Goal: Information Seeking & Learning: Learn about a topic

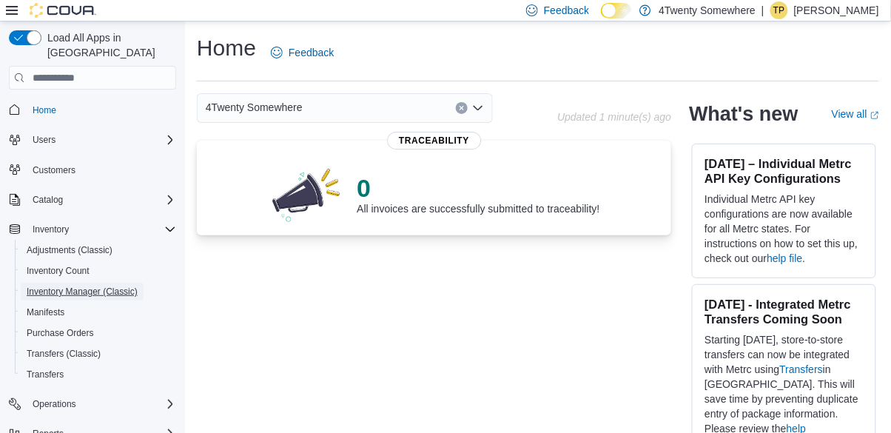
click at [56, 286] on span "Inventory Manager (Classic)" at bounding box center [82, 292] width 111 height 12
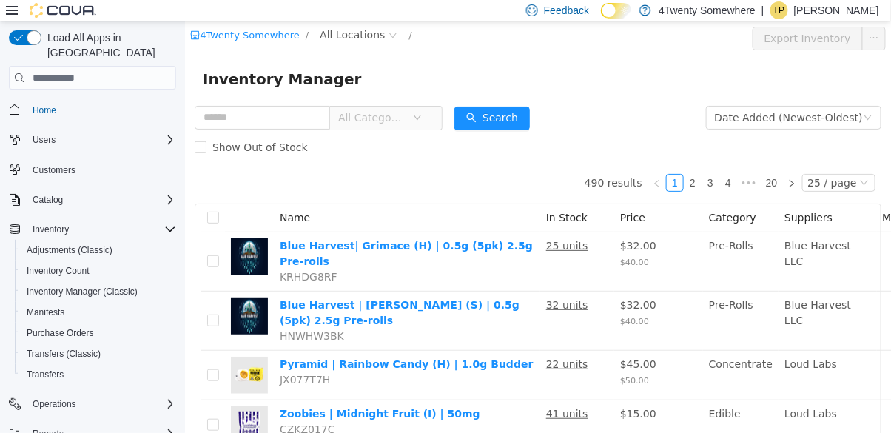
click at [411, 107] on span "All Categories" at bounding box center [374, 118] width 74 height 22
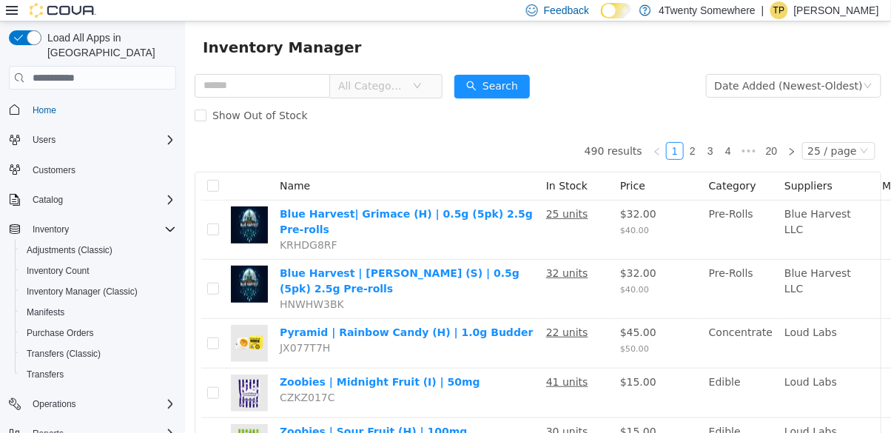
scroll to position [67, 0]
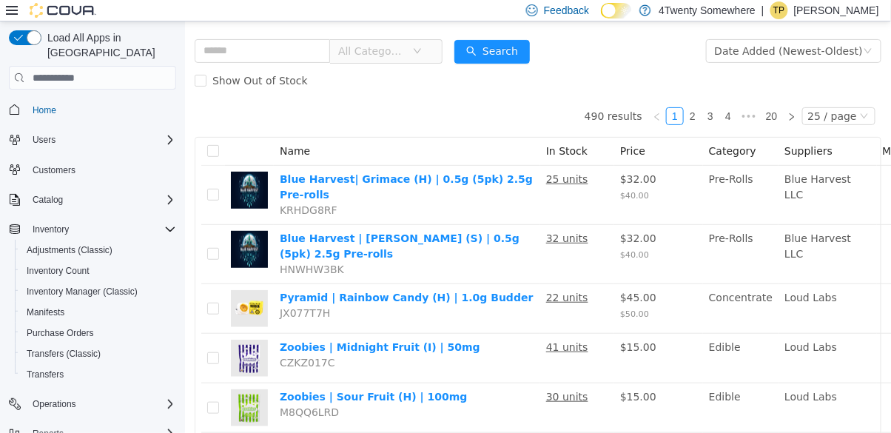
click at [405, 48] on span "All Categories" at bounding box center [370, 51] width 67 height 15
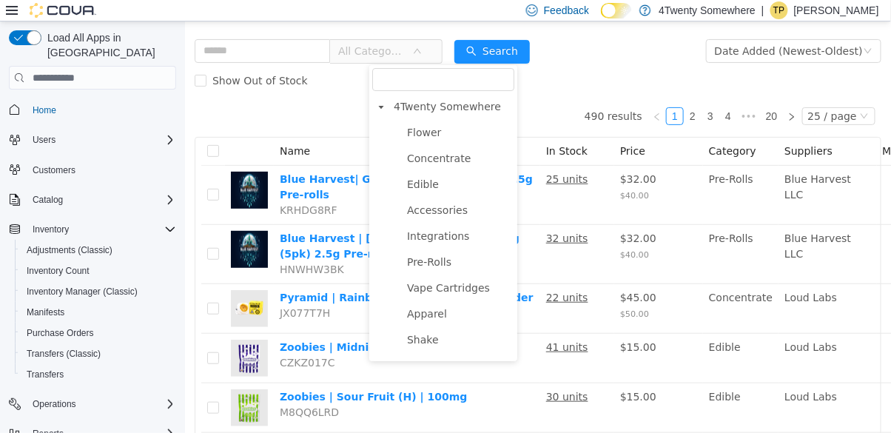
click at [434, 141] on span "Flower" at bounding box center [457, 133] width 111 height 20
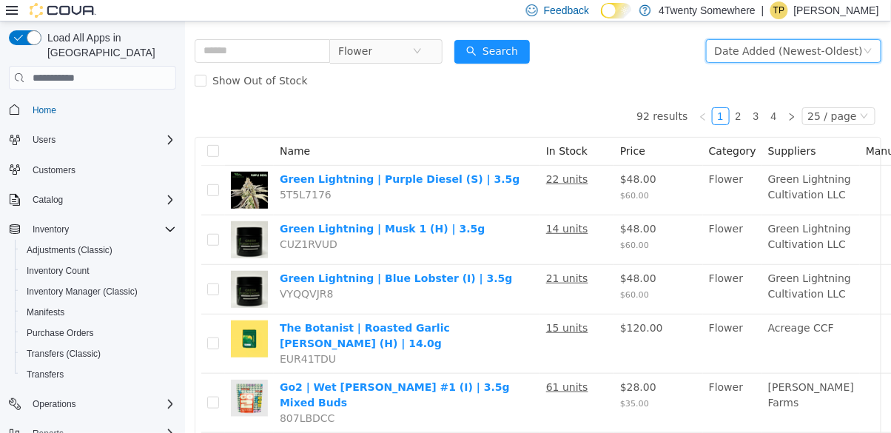
click at [843, 59] on div "Date Added (Newest-Oldest)" at bounding box center [788, 51] width 148 height 22
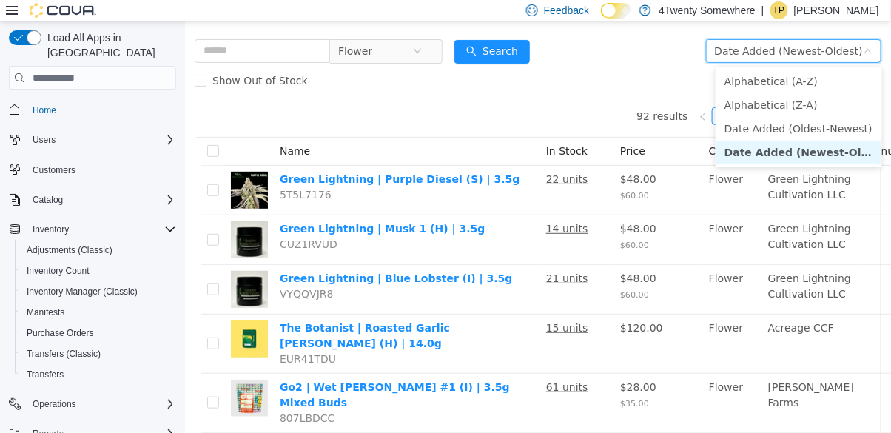
click at [830, 84] on li "Alphabetical (A-Z)" at bounding box center [798, 82] width 166 height 24
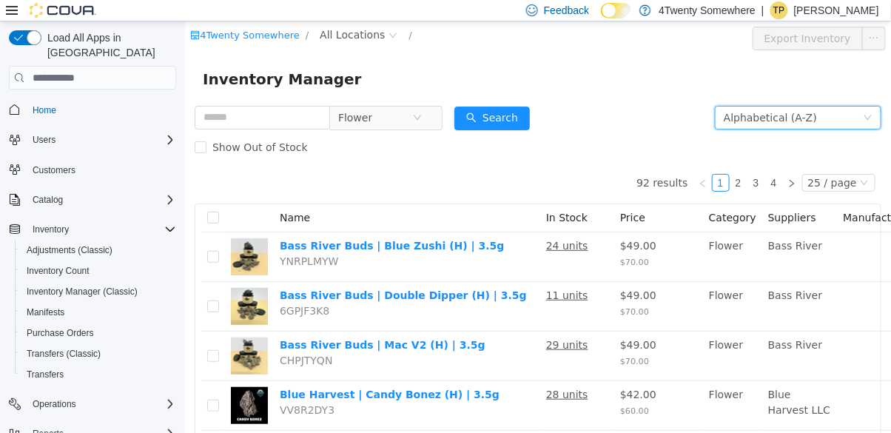
click at [366, 33] on span "All Locations" at bounding box center [351, 35] width 65 height 16
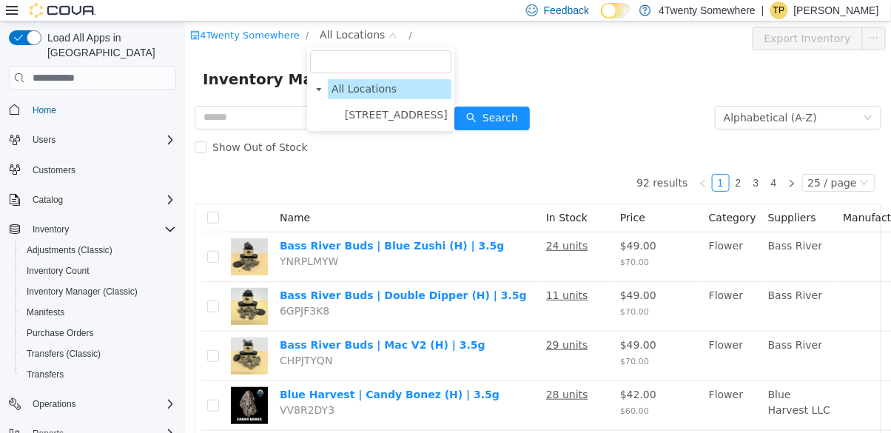
click at [402, 116] on span "[STREET_ADDRESS]" at bounding box center [395, 115] width 103 height 12
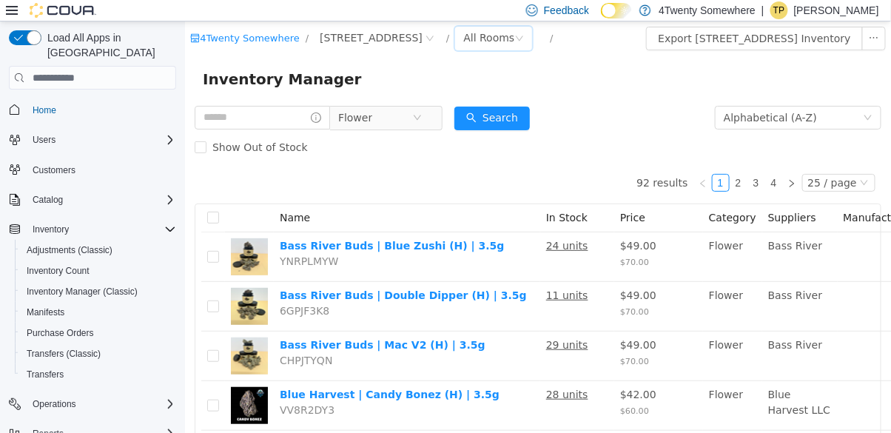
click at [497, 41] on div "All Rooms" at bounding box center [487, 38] width 51 height 22
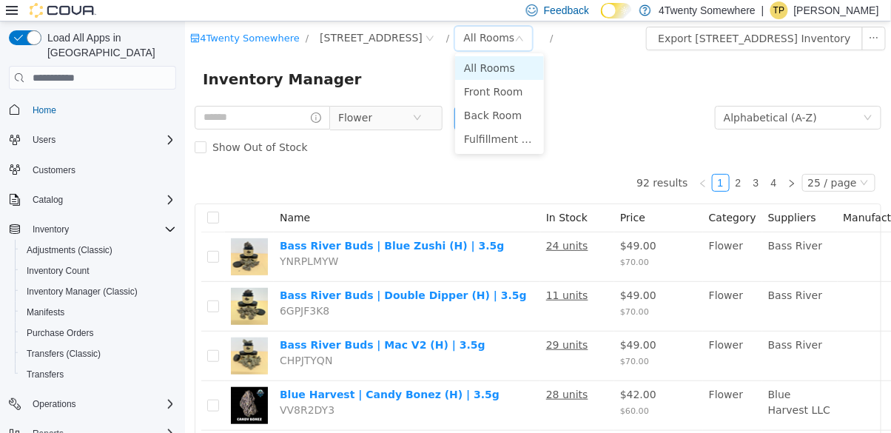
click at [509, 94] on li "Front Room" at bounding box center [498, 92] width 89 height 24
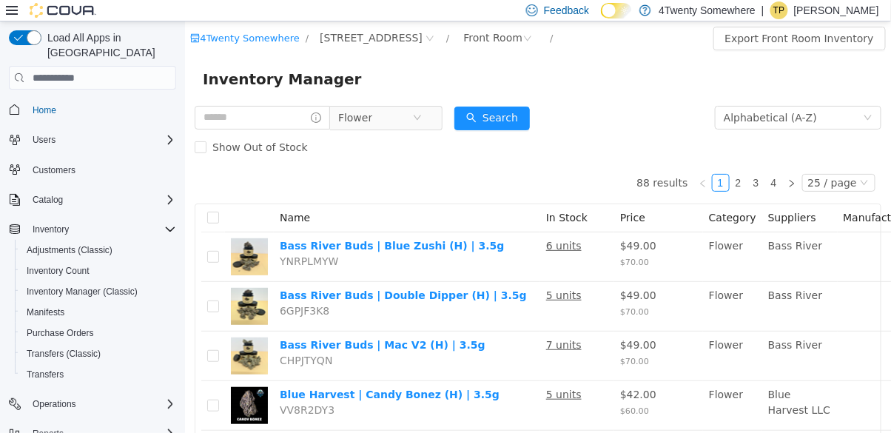
click at [320, 116] on icon "icon: info-circle" at bounding box center [315, 117] width 10 height 10
click at [305, 116] on input "text" at bounding box center [261, 118] width 135 height 24
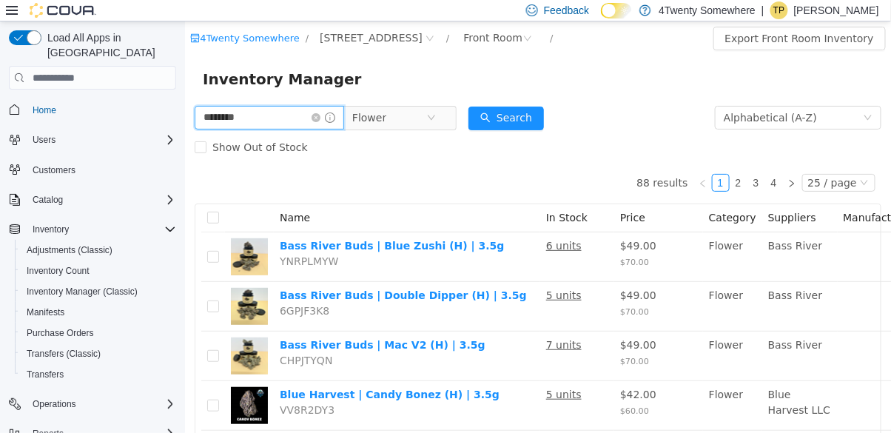
type input "********"
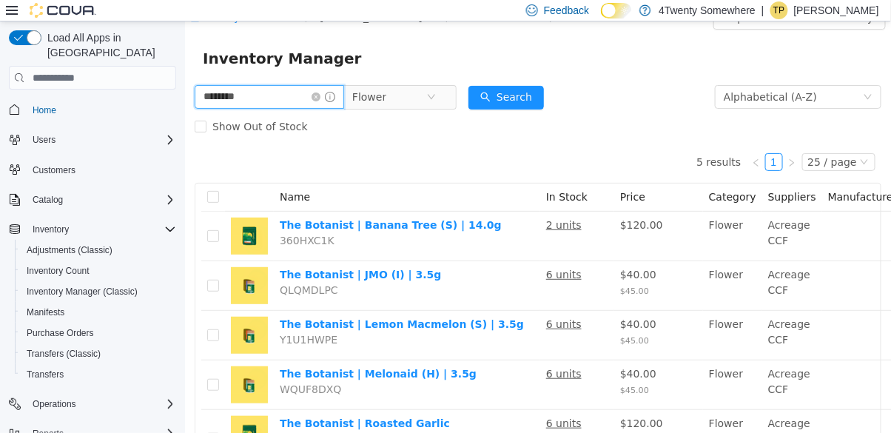
scroll to position [71, 0]
click at [320, 100] on icon "icon: close-circle" at bounding box center [315, 96] width 9 height 9
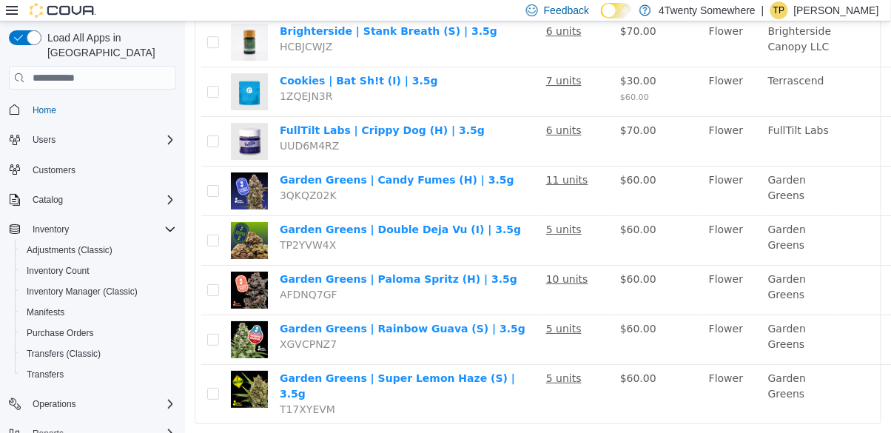
scroll to position [1088, 0]
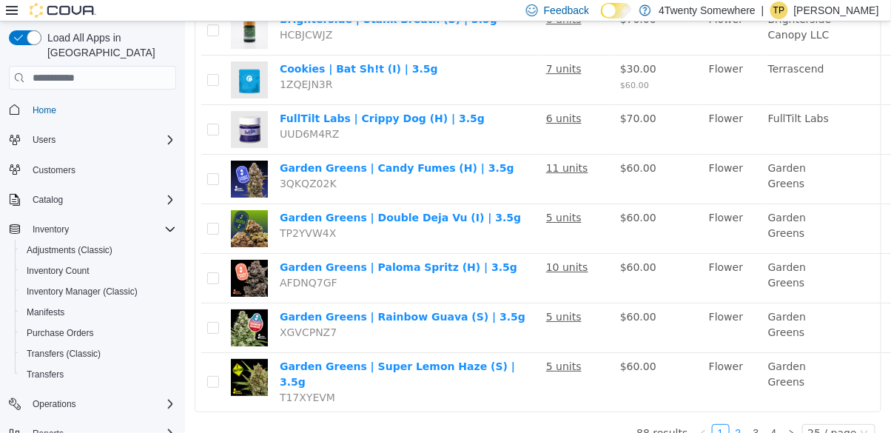
click at [741, 432] on link "2" at bounding box center [737, 433] width 16 height 16
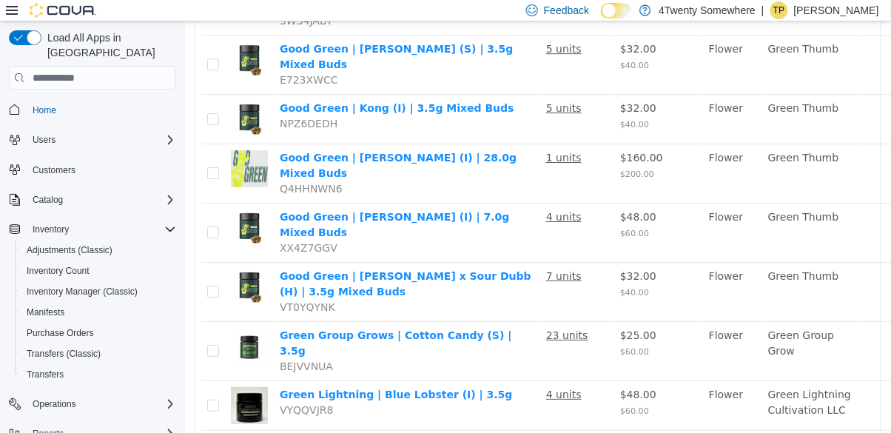
scroll to position [1096, 0]
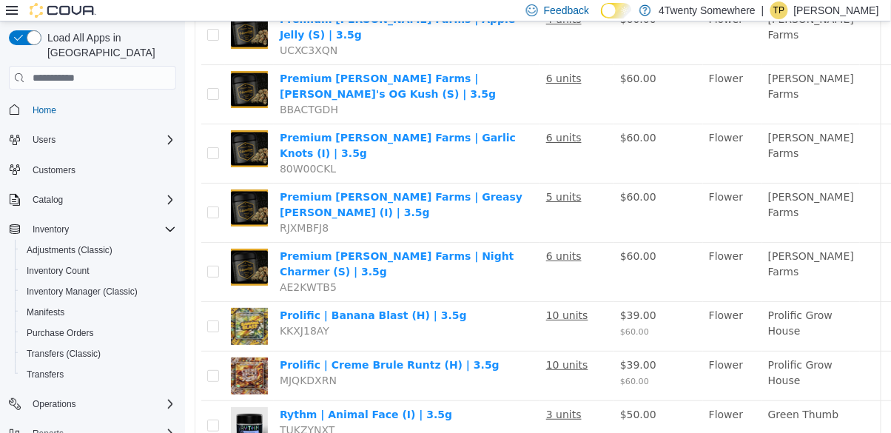
scroll to position [1175, 0]
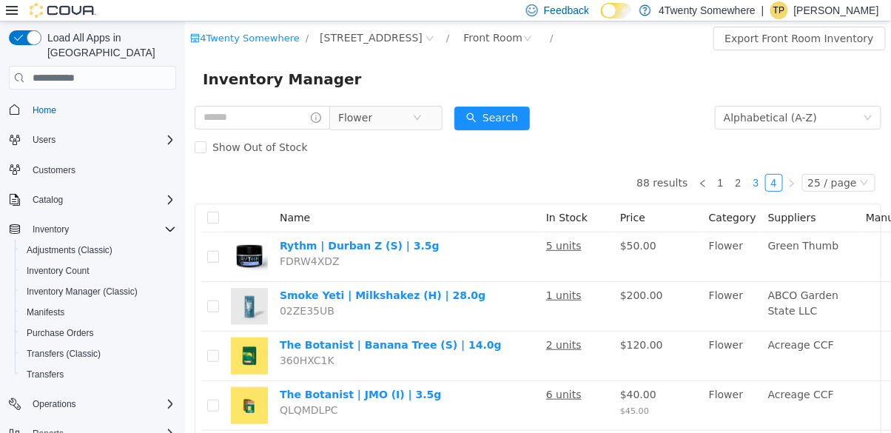
click at [760, 179] on link "3" at bounding box center [755, 183] width 16 height 16
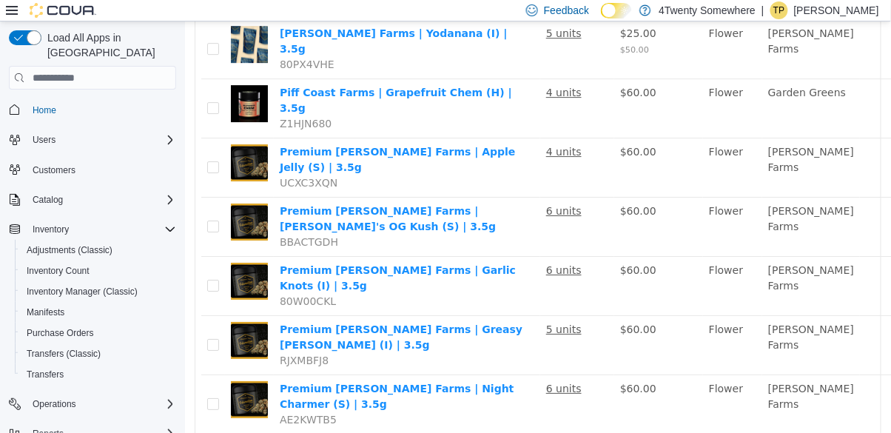
scroll to position [1175, 0]
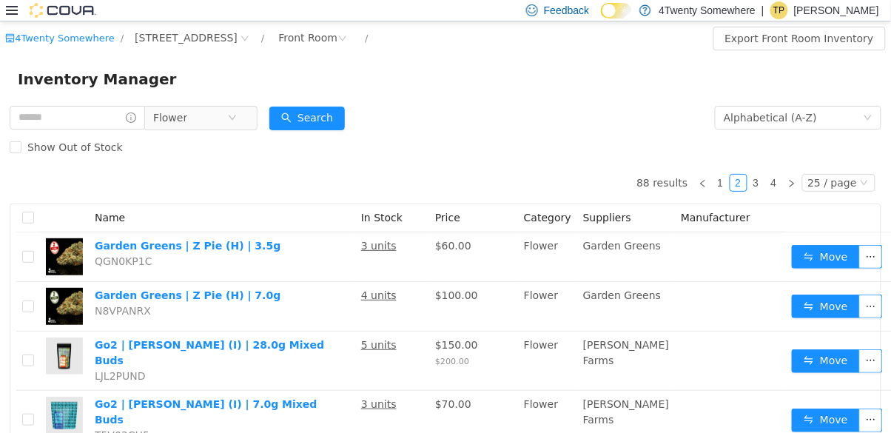
click at [246, 117] on span "Flower" at bounding box center [194, 118] width 101 height 24
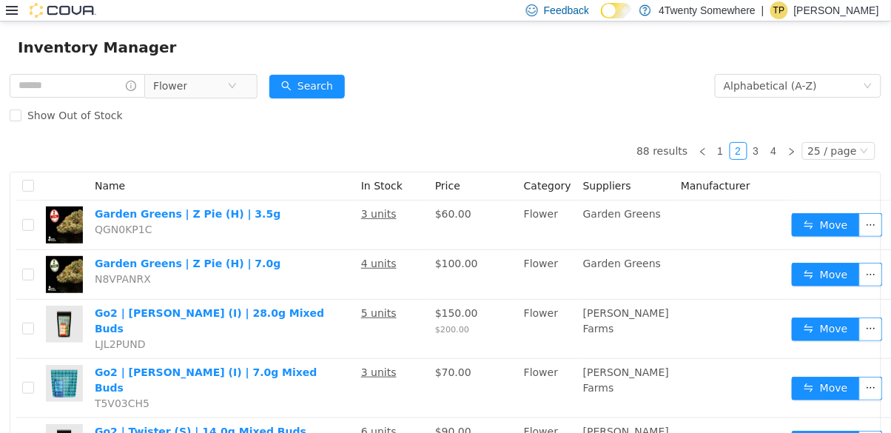
scroll to position [33, 0]
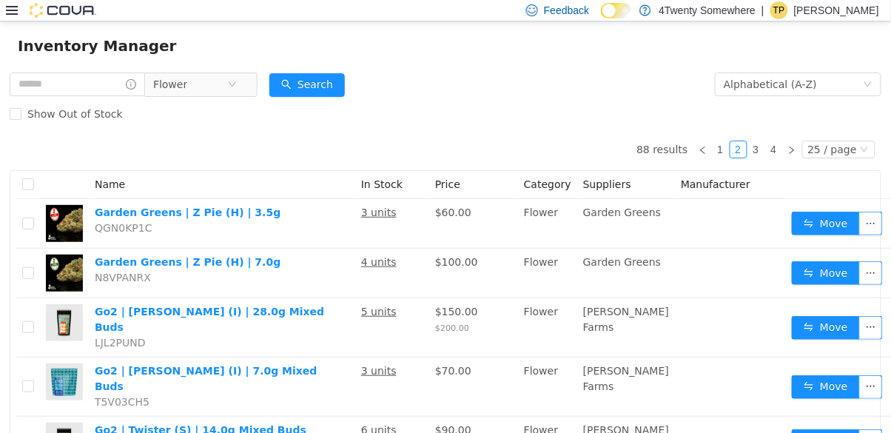
click at [237, 82] on icon "icon: close-circle" at bounding box center [232, 84] width 9 height 9
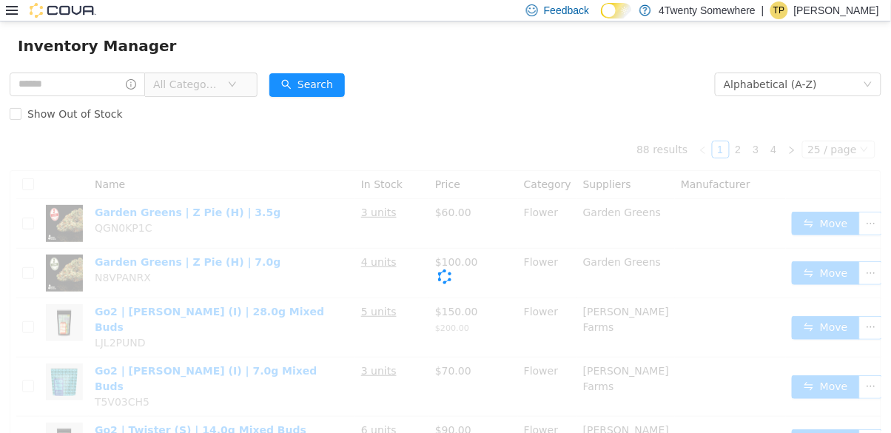
click at [220, 80] on span "All Categories" at bounding box center [186, 84] width 67 height 15
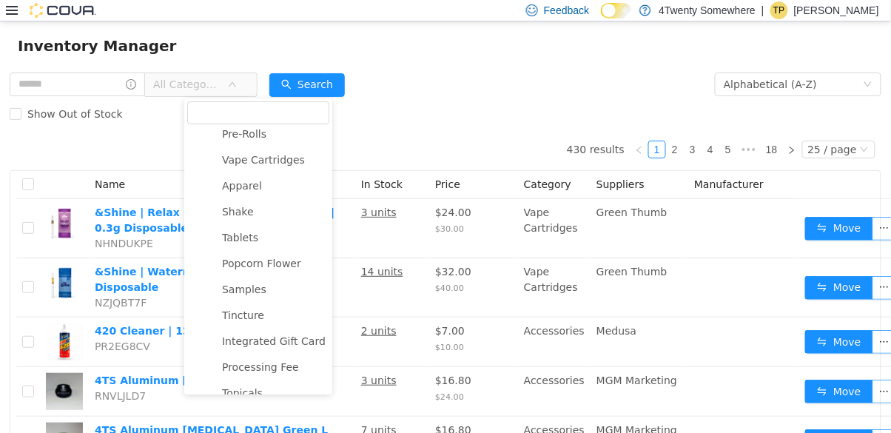
scroll to position [157, 0]
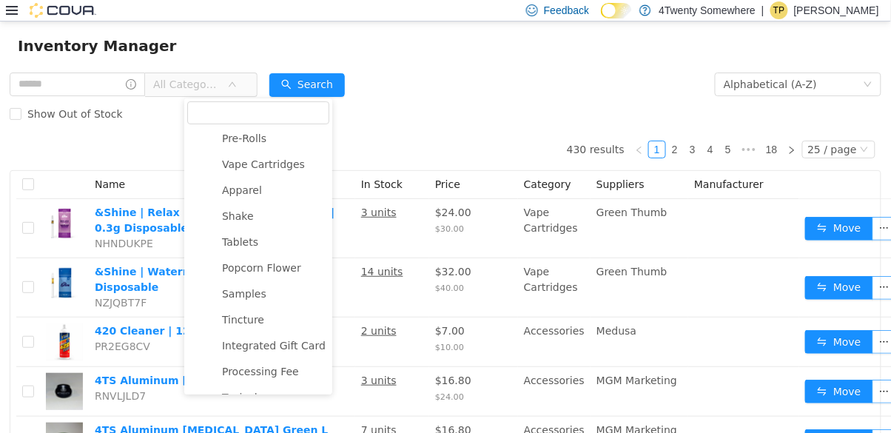
click at [229, 139] on span "Pre-Rolls" at bounding box center [244, 138] width 44 height 12
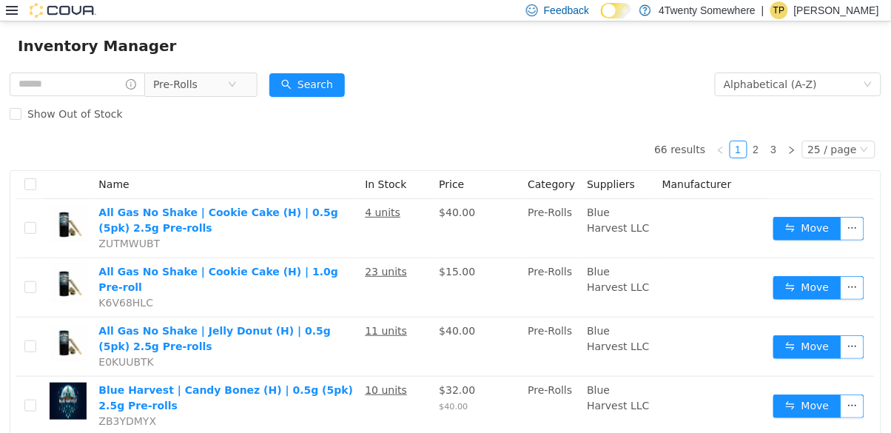
click at [227, 87] on span "Pre-Rolls" at bounding box center [190, 84] width 74 height 22
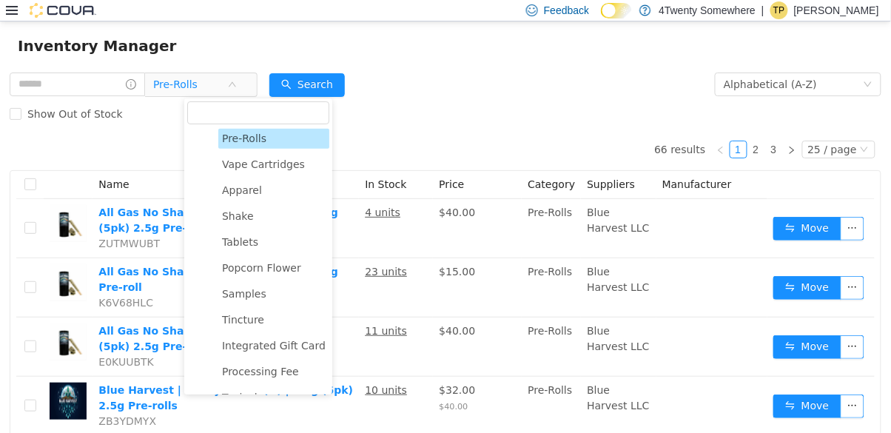
click at [250, 297] on span "Samples" at bounding box center [244, 294] width 44 height 12
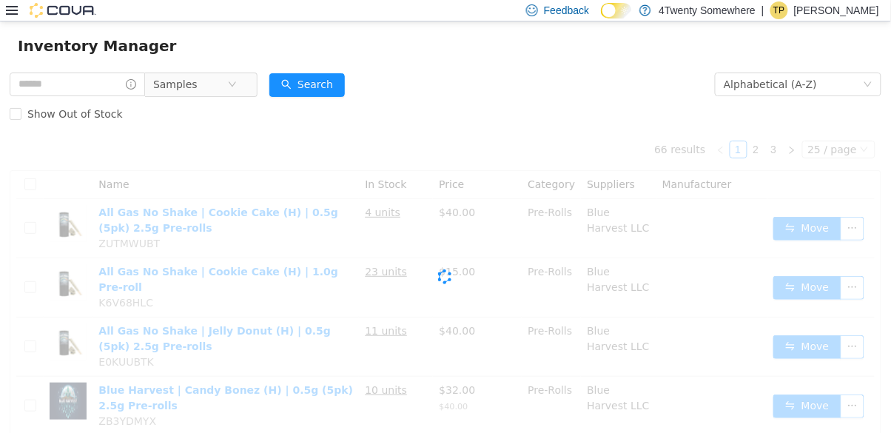
scroll to position [0, 0]
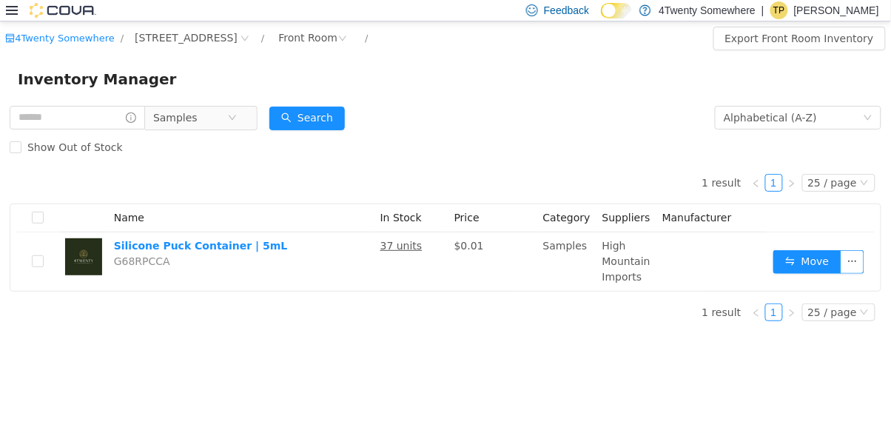
click at [227, 108] on span "Samples" at bounding box center [190, 118] width 74 height 22
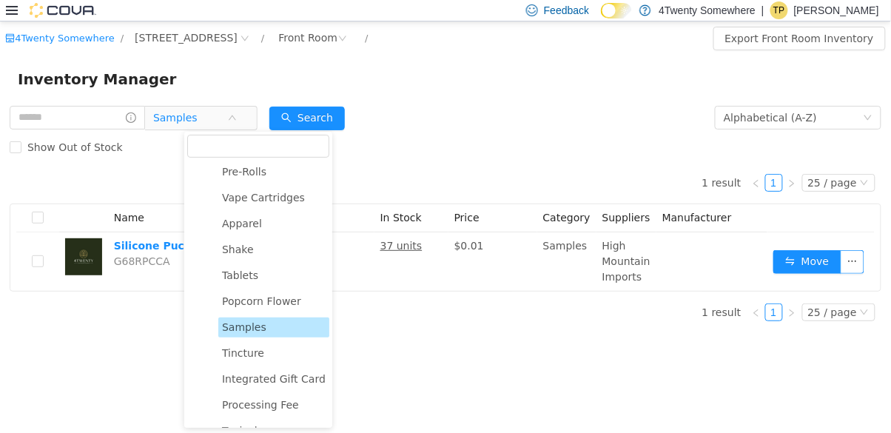
click at [260, 248] on span "Shake" at bounding box center [273, 250] width 111 height 20
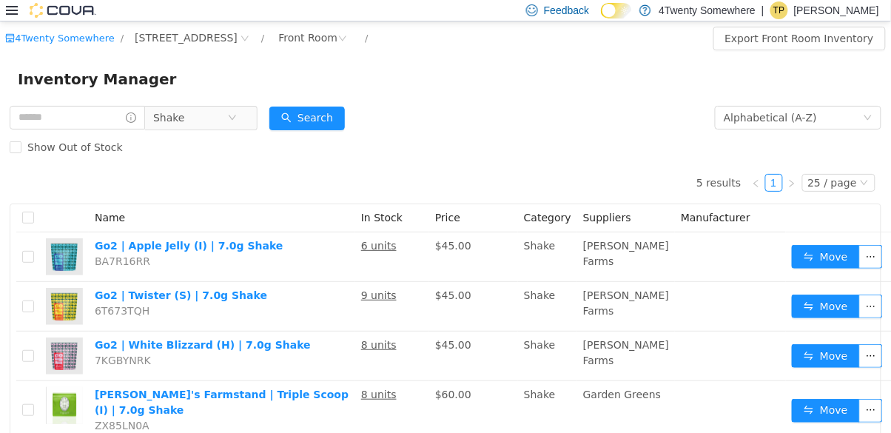
scroll to position [30, 0]
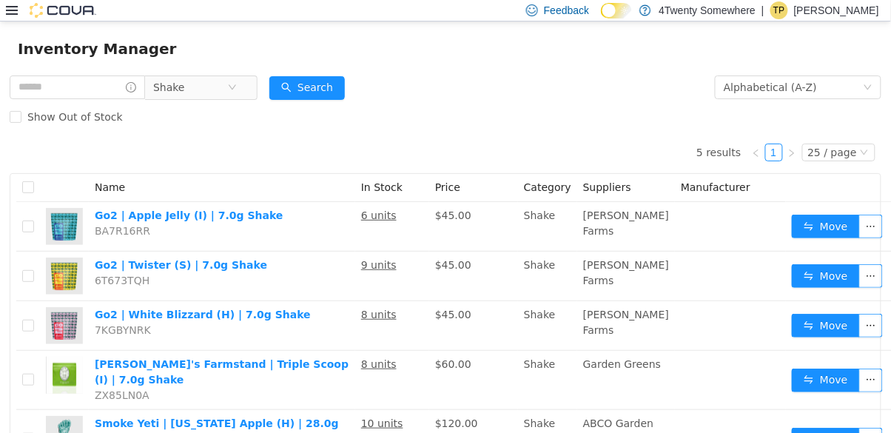
click at [237, 88] on icon "icon: close-circle" at bounding box center [232, 87] width 9 height 9
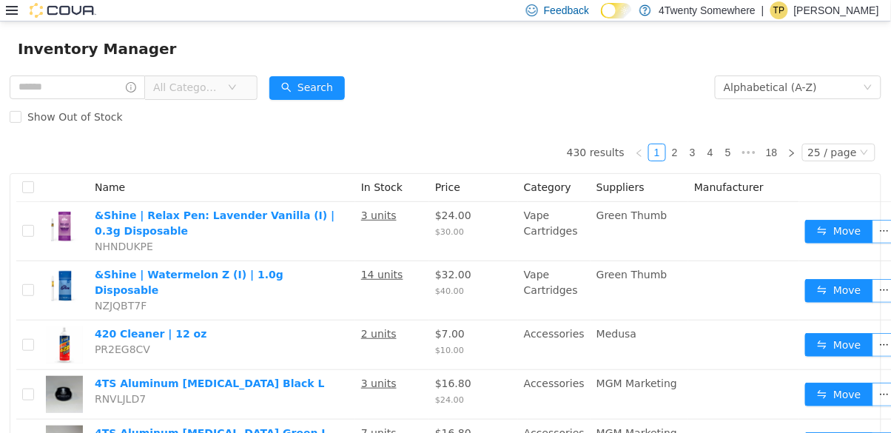
click at [220, 93] on span "All Categories" at bounding box center [186, 87] width 67 height 15
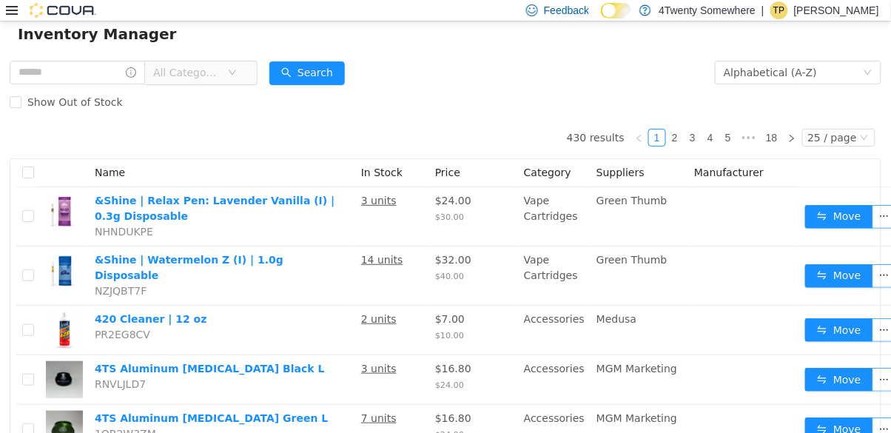
scroll to position [36, 0]
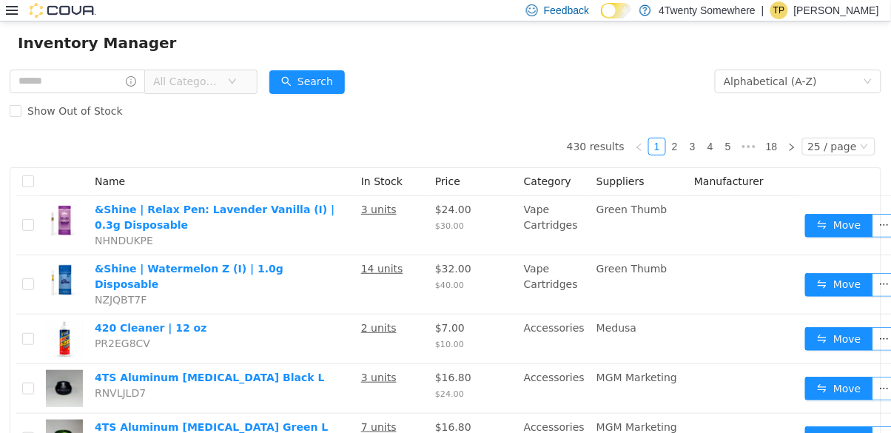
click at [227, 87] on span "All Categories" at bounding box center [190, 81] width 74 height 22
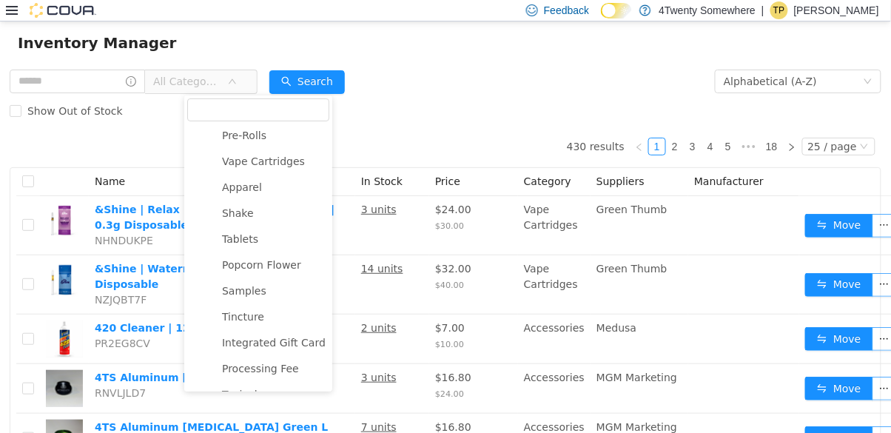
click at [276, 143] on span "Pre-Rolls" at bounding box center [273, 136] width 111 height 20
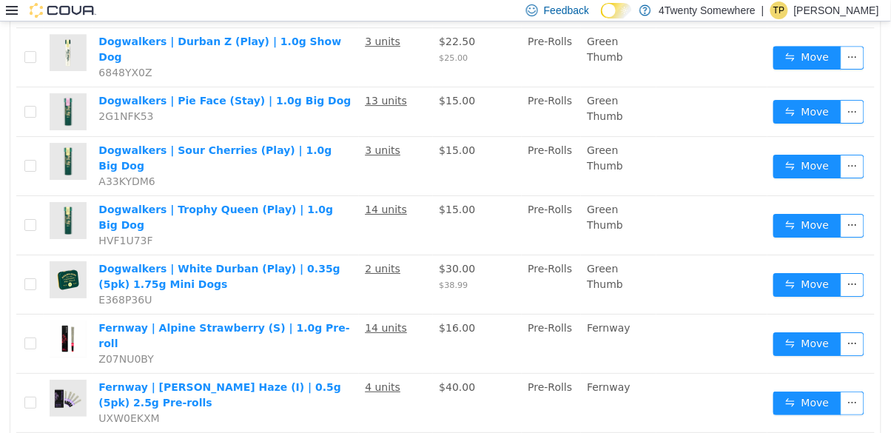
scroll to position [1136, 0]
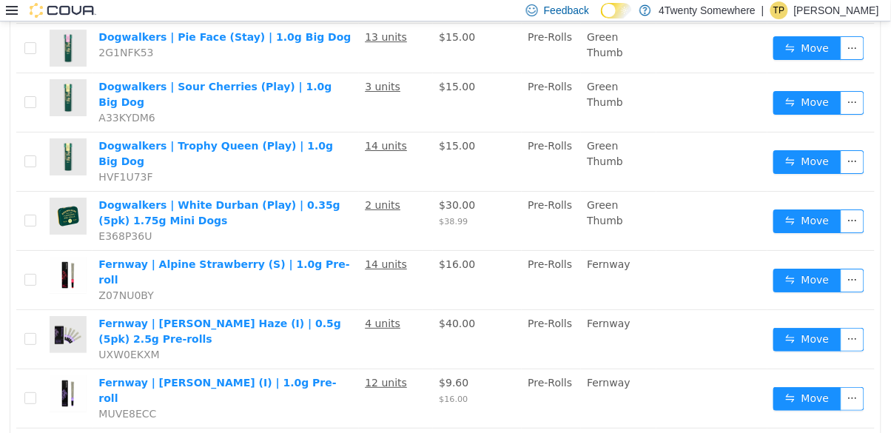
click at [283, 377] on link "Fernway | [PERSON_NAME] (I) | 1.0g Pre-roll" at bounding box center [216, 390] width 237 height 27
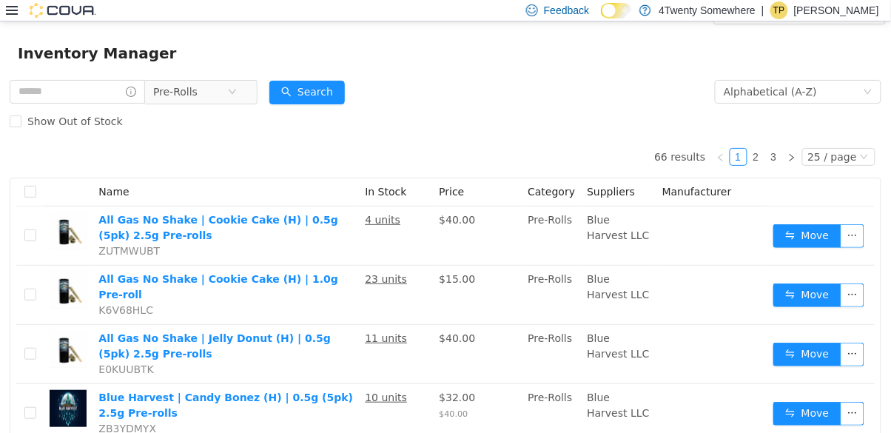
scroll to position [0, 0]
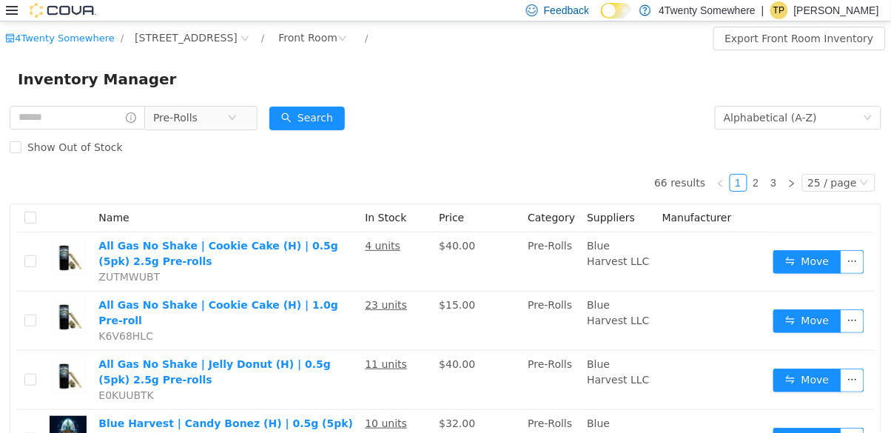
click at [124, 97] on div "Inventory Manager" at bounding box center [445, 78] width 891 height 47
click at [129, 111] on input "text" at bounding box center [77, 118] width 135 height 24
type input "*"
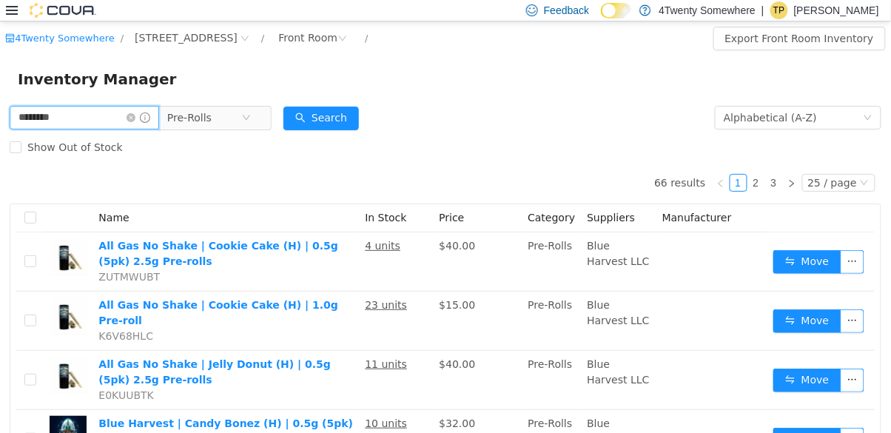
type input "********"
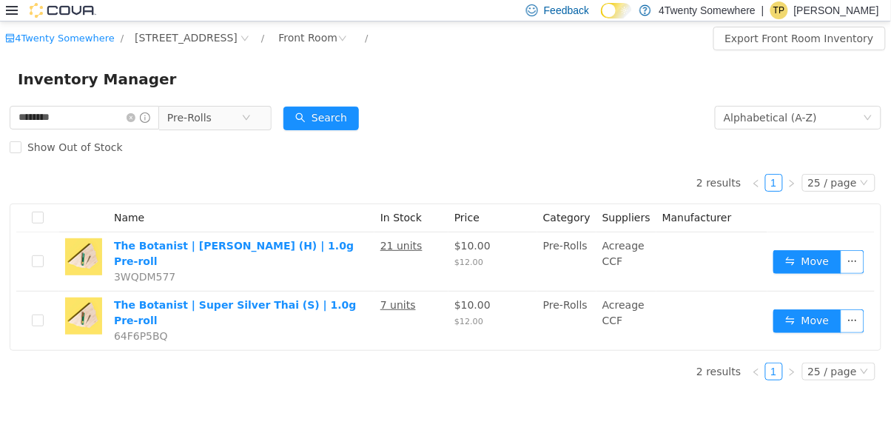
click at [150, 114] on span at bounding box center [138, 117] width 24 height 10
click at [159, 125] on input "********" at bounding box center [84, 118] width 149 height 24
click at [135, 119] on icon "icon: close-circle" at bounding box center [130, 117] width 9 height 9
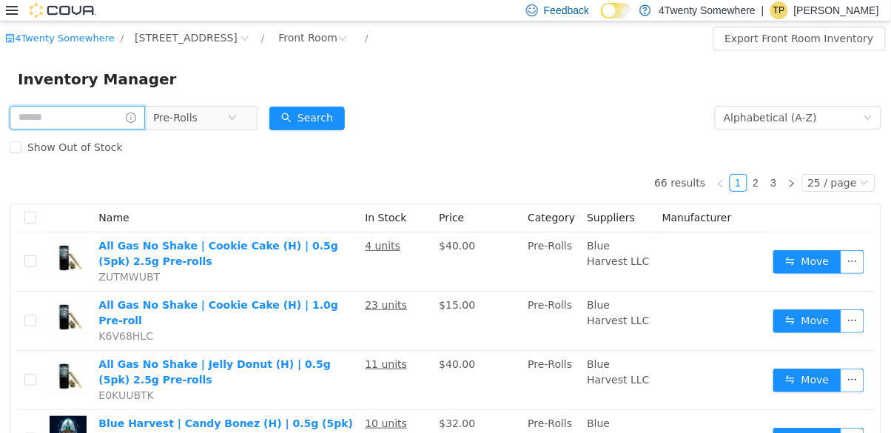
click at [109, 113] on input "text" at bounding box center [77, 118] width 135 height 24
type input "***"
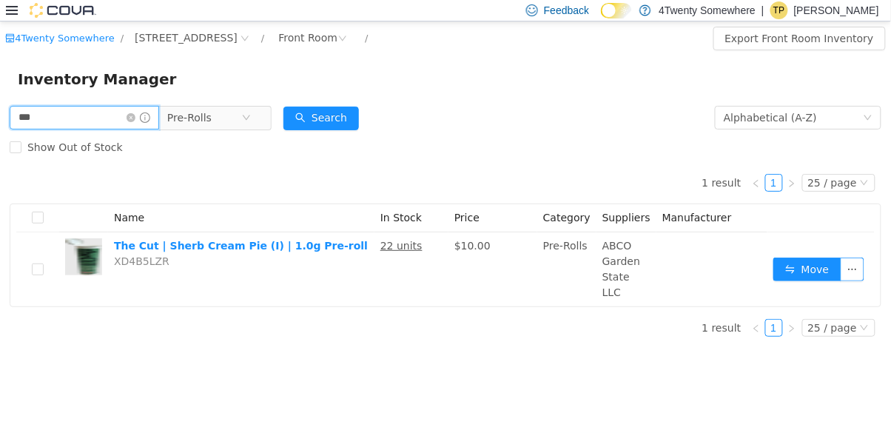
click at [158, 121] on input "***" at bounding box center [84, 118] width 149 height 24
click at [135, 114] on icon "icon: close-circle" at bounding box center [130, 117] width 9 height 9
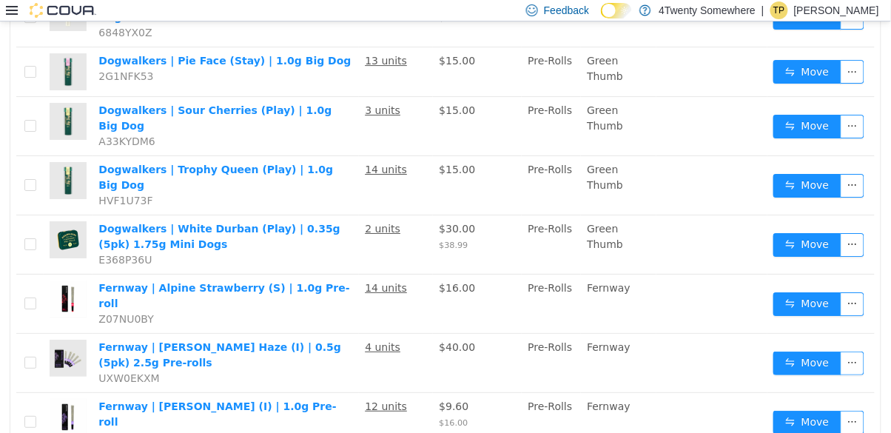
scroll to position [1136, 0]
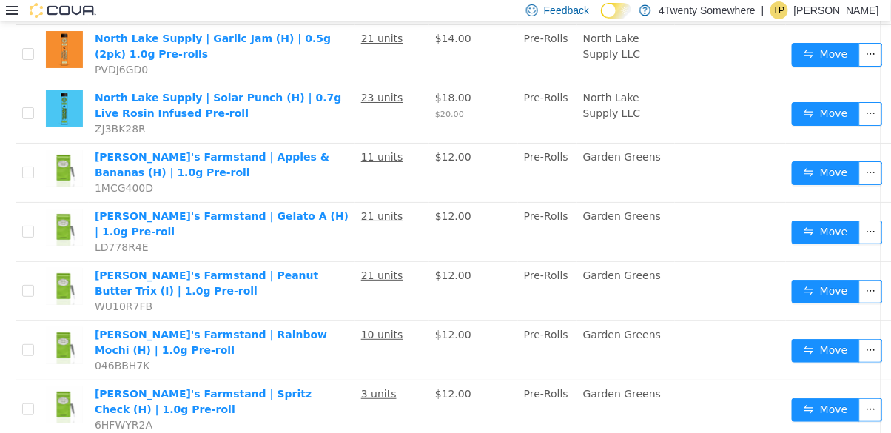
scroll to position [1266, 0]
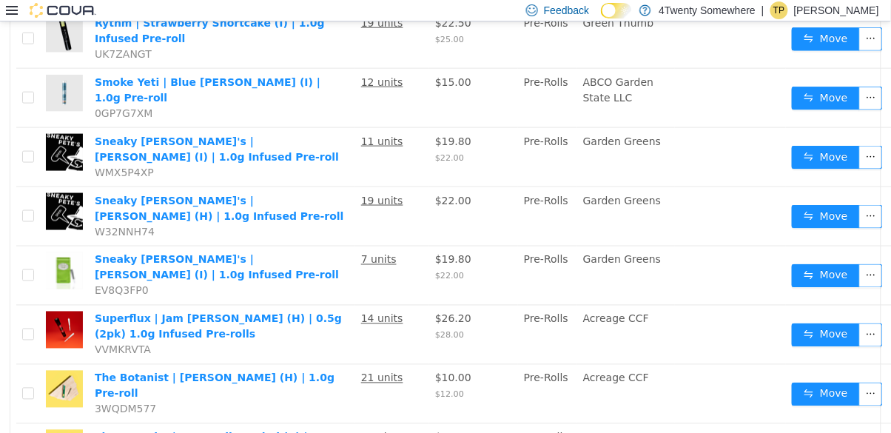
scroll to position [401, 0]
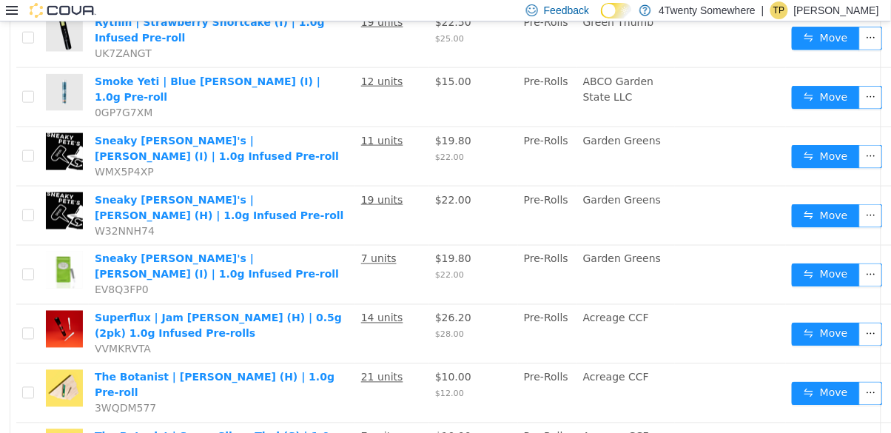
click at [403, 194] on u "19 units" at bounding box center [382, 200] width 42 height 12
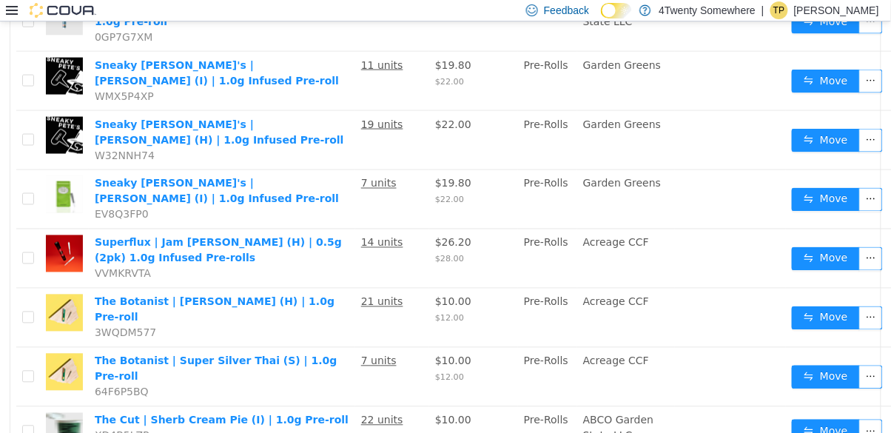
scroll to position [0, 0]
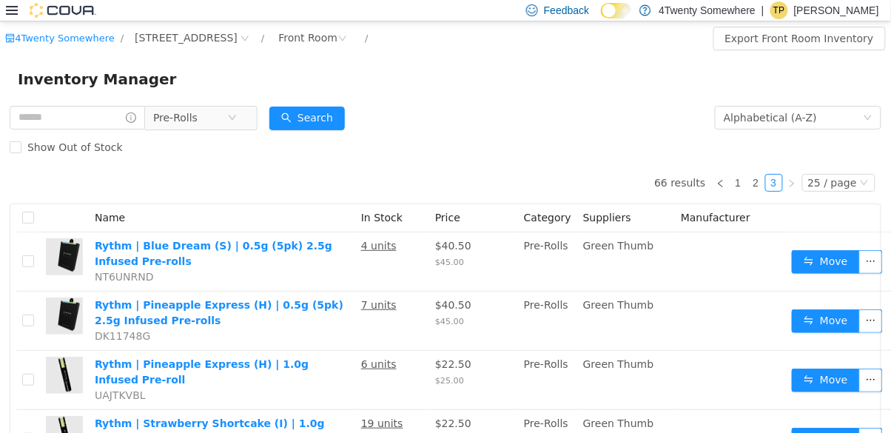
click at [237, 117] on icon "icon: close-circle" at bounding box center [232, 117] width 9 height 9
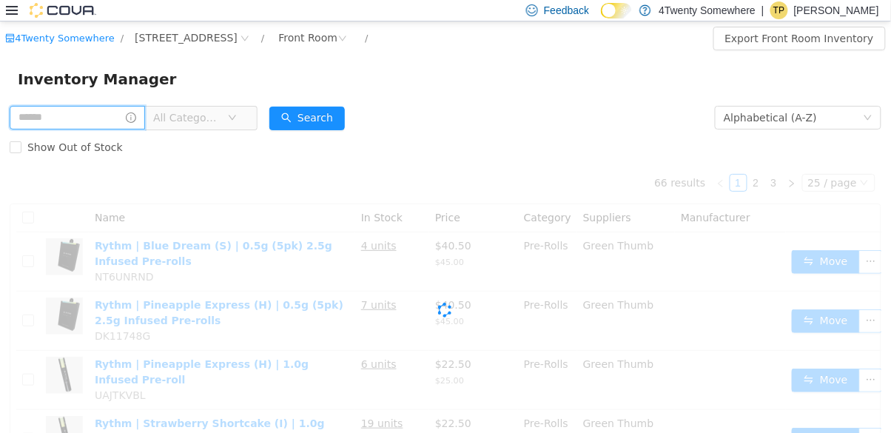
click at [111, 114] on input "text" at bounding box center [77, 118] width 135 height 24
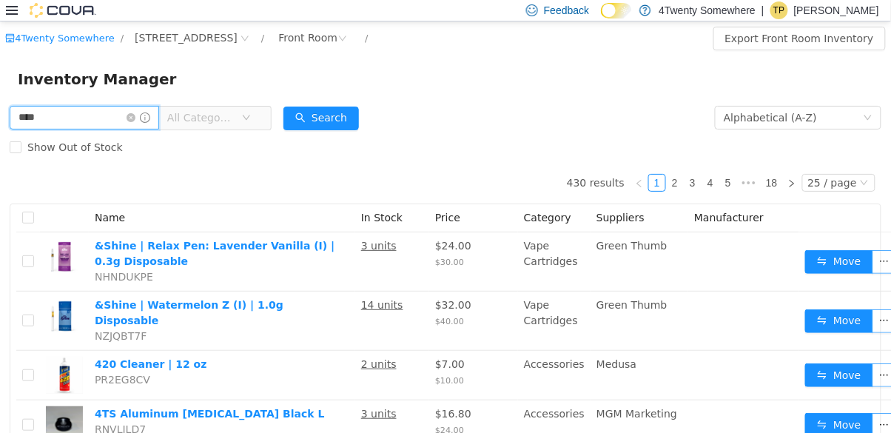
type input "****"
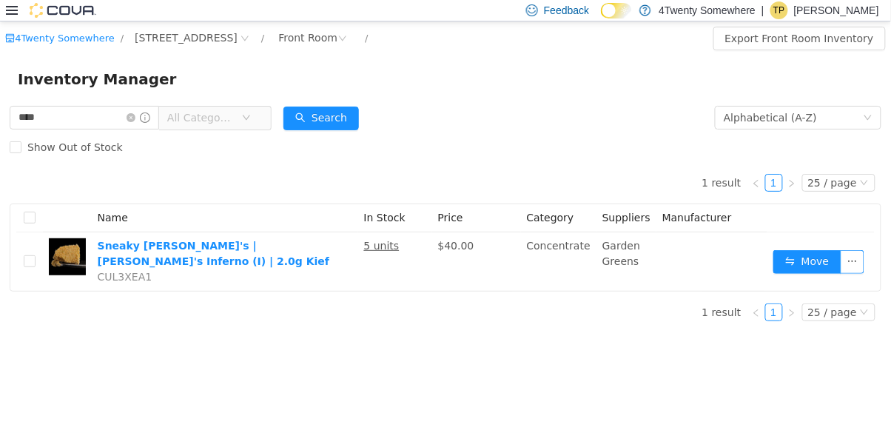
click at [135, 114] on icon "icon: close-circle" at bounding box center [130, 117] width 9 height 9
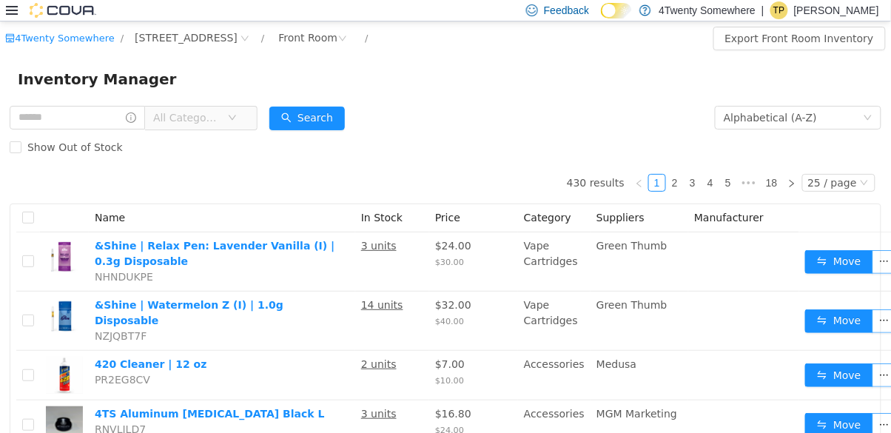
click at [227, 126] on span "All Categories" at bounding box center [190, 118] width 74 height 22
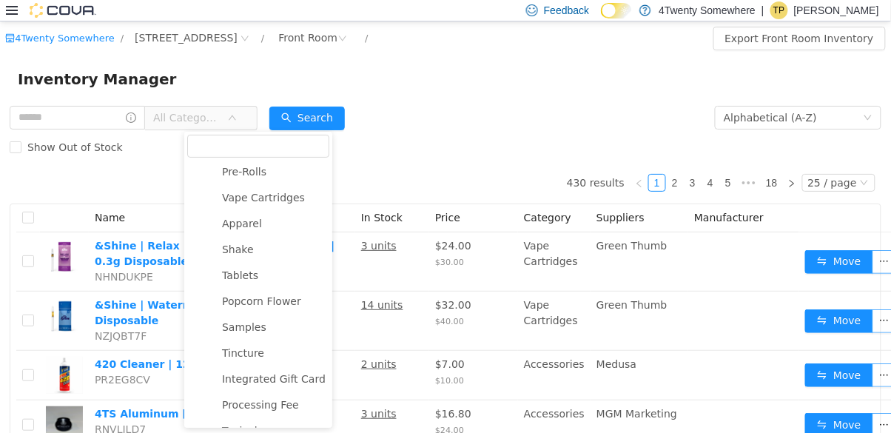
click at [269, 206] on span "Vape Cartridges" at bounding box center [273, 198] width 111 height 20
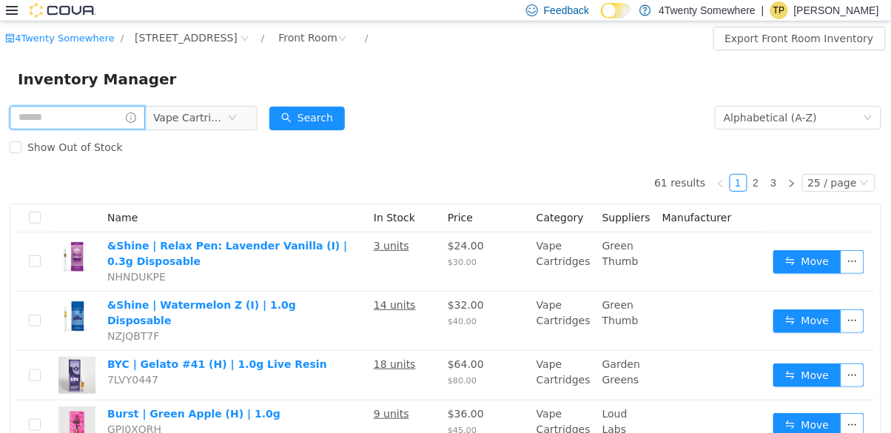
click at [116, 115] on input "text" at bounding box center [77, 118] width 135 height 24
type input "********"
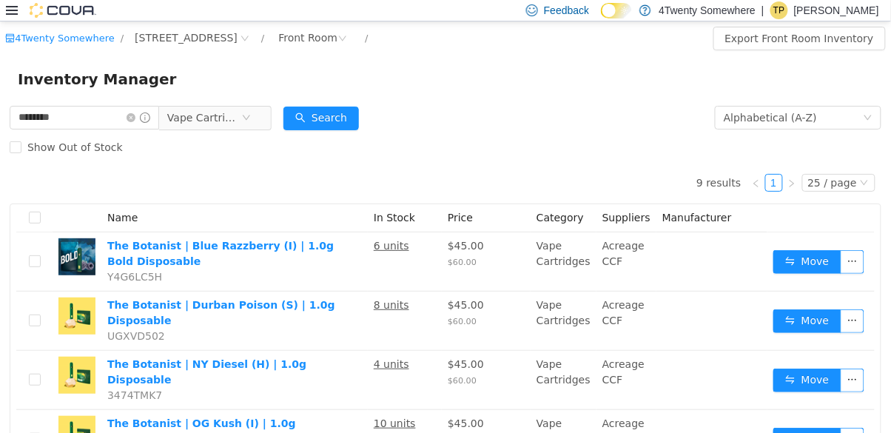
click at [135, 113] on icon "icon: close-circle" at bounding box center [130, 117] width 9 height 9
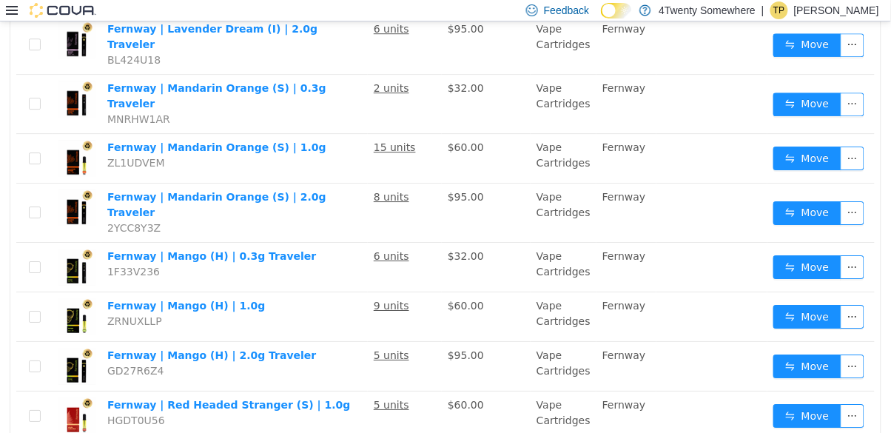
scroll to position [1021, 0]
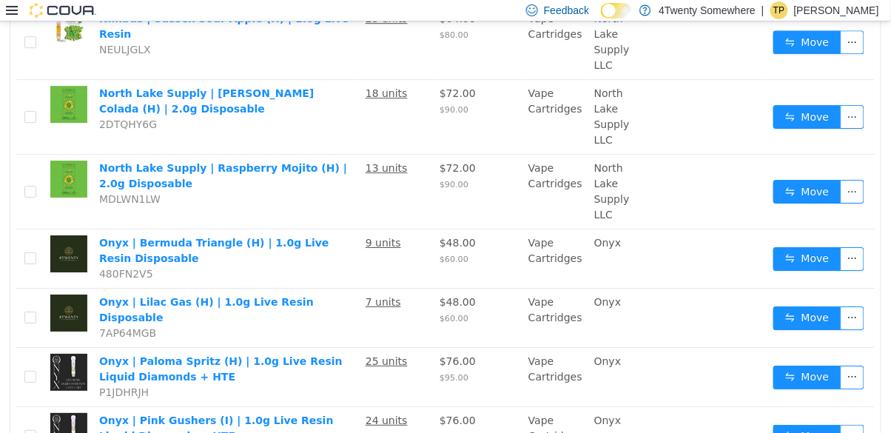
scroll to position [1079, 0]
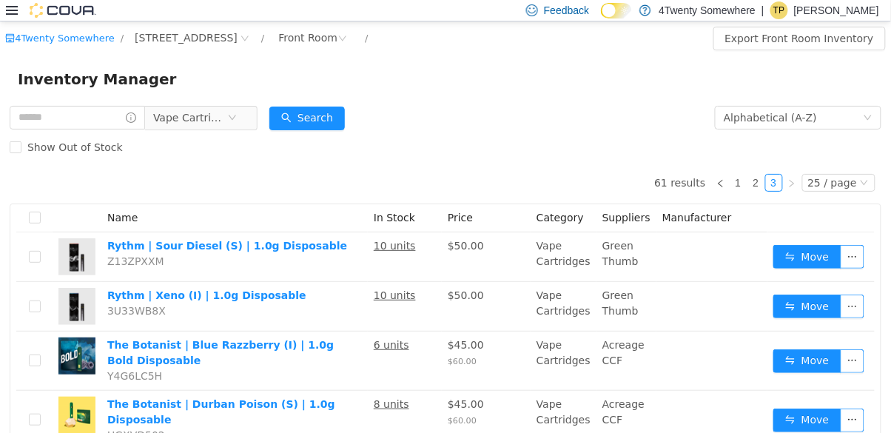
click at [237, 117] on icon "icon: close-circle" at bounding box center [232, 117] width 9 height 9
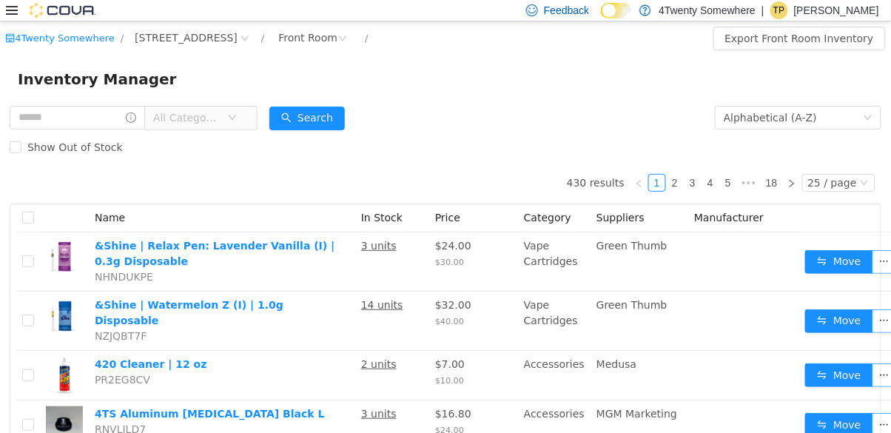
click at [220, 114] on span "All Categories" at bounding box center [186, 117] width 67 height 15
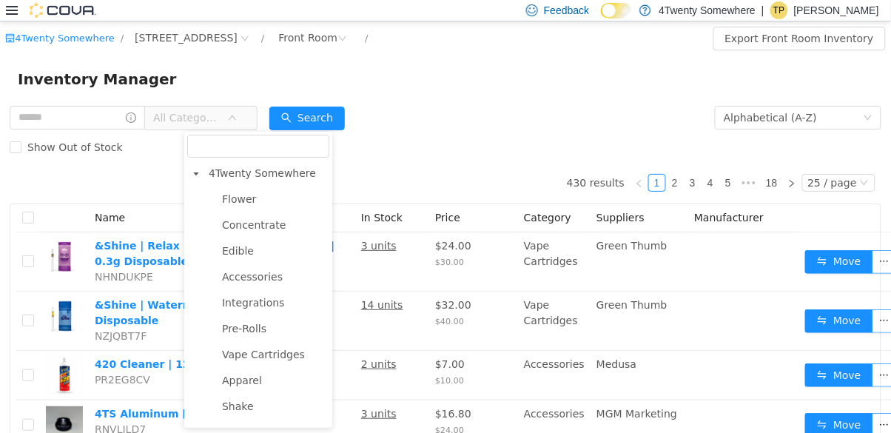
click at [247, 252] on span "Edible" at bounding box center [238, 251] width 32 height 12
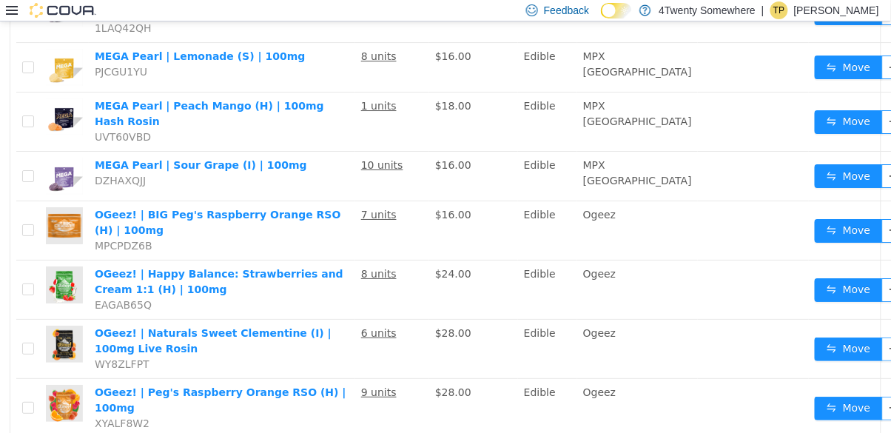
scroll to position [1136, 0]
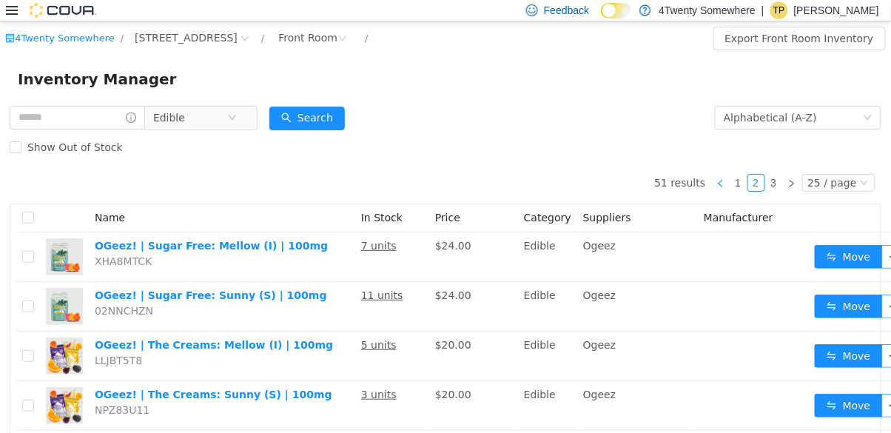
click at [729, 175] on link at bounding box center [721, 183] width 18 height 18
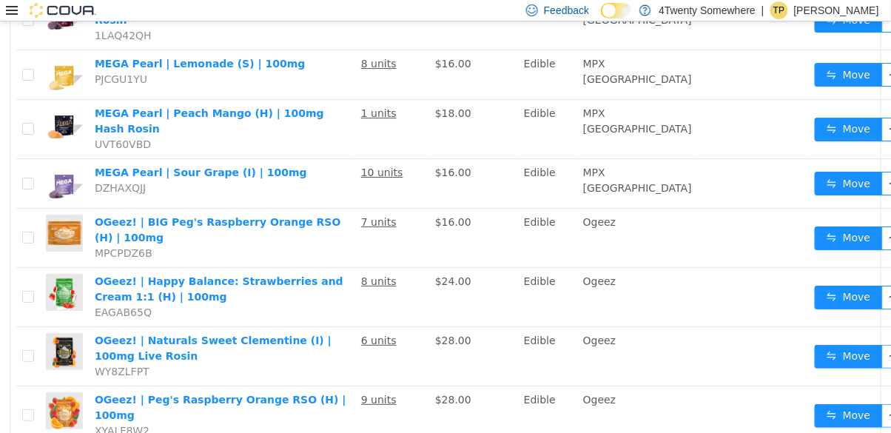
scroll to position [1134, 0]
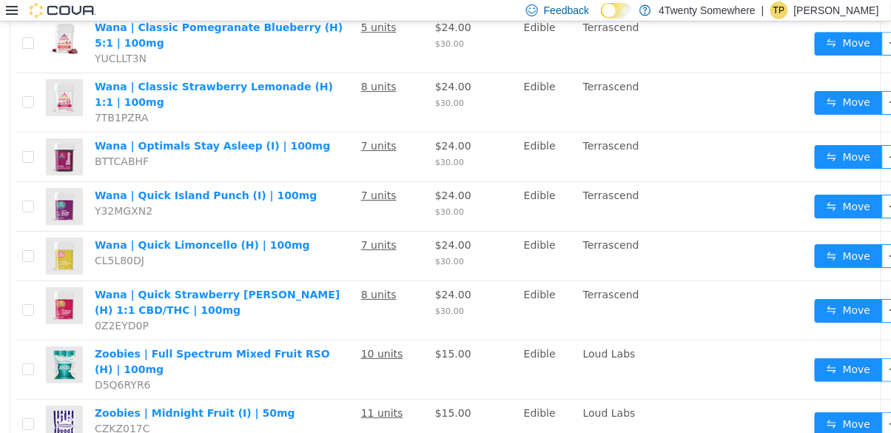
scroll to position [1094, 0]
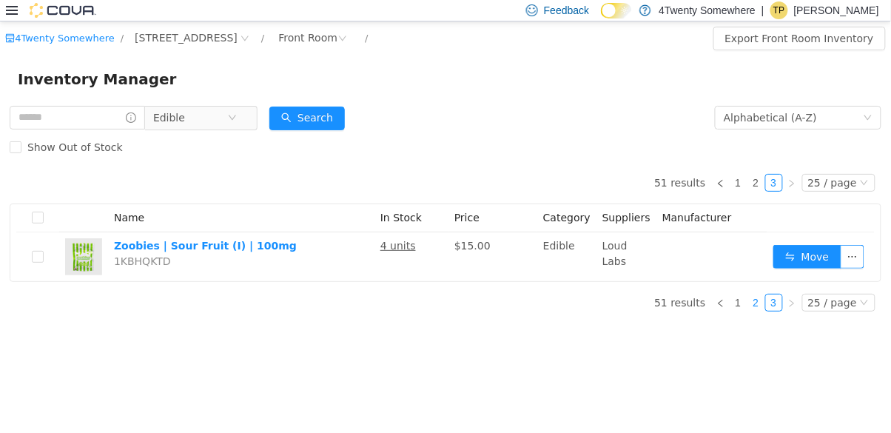
click at [764, 299] on link "2" at bounding box center [756, 302] width 16 height 16
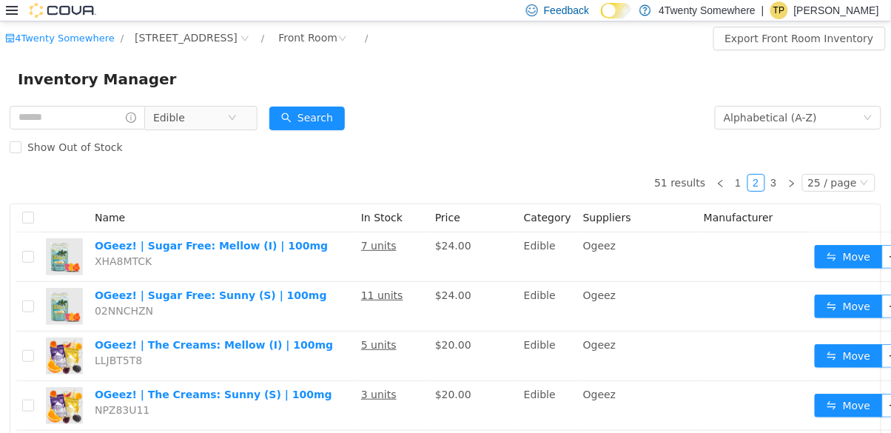
click at [227, 107] on span "Edible" at bounding box center [190, 118] width 74 height 22
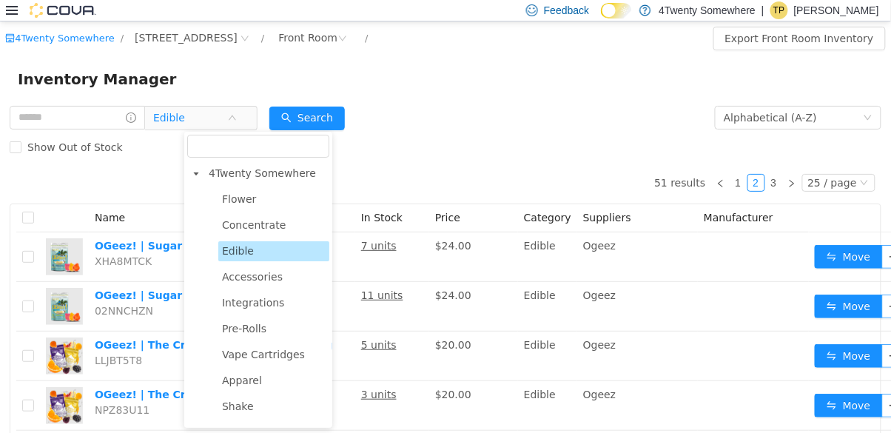
click at [266, 220] on span "Concentrate" at bounding box center [254, 225] width 64 height 12
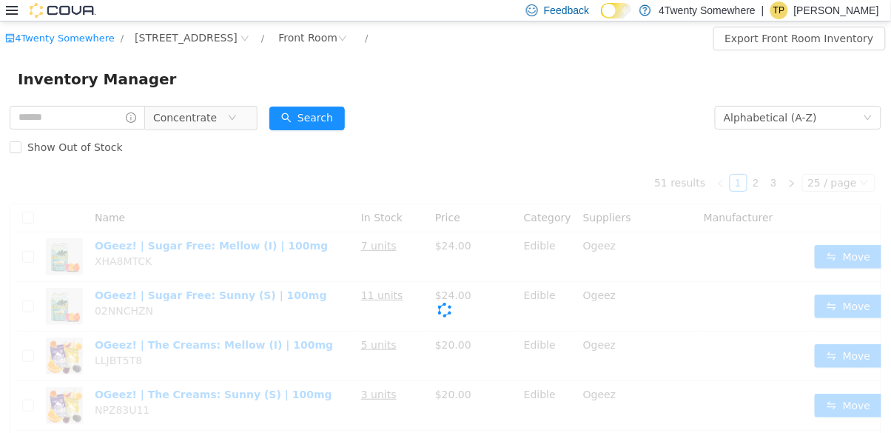
click at [477, 141] on div "Show Out of Stock" at bounding box center [445, 147] width 871 height 30
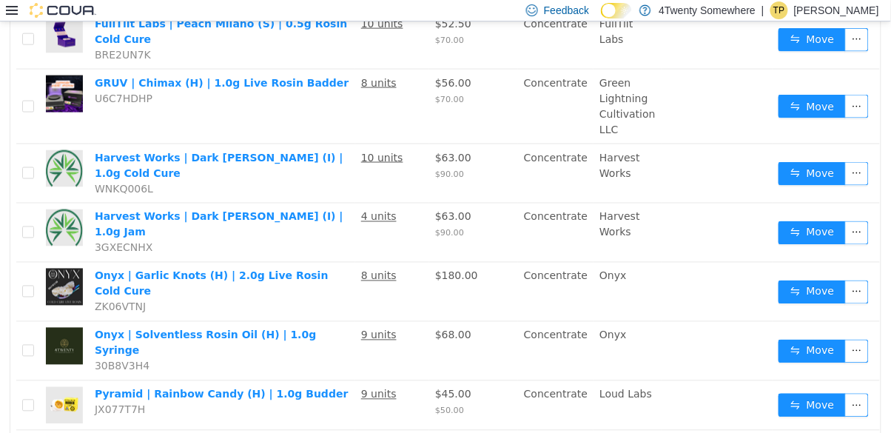
scroll to position [511, 0]
